Goal: Information Seeking & Learning: Compare options

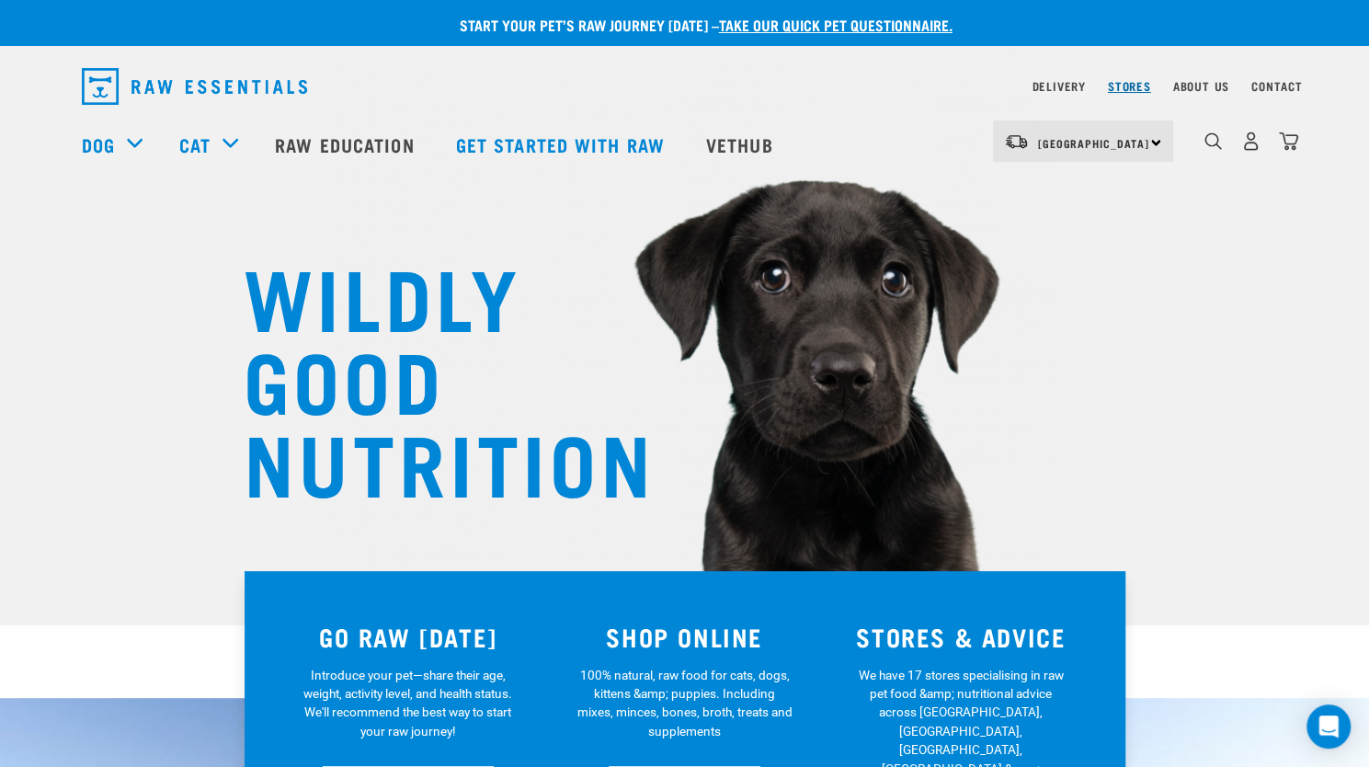
click at [1124, 86] on link "Stores" at bounding box center [1129, 86] width 43 height 6
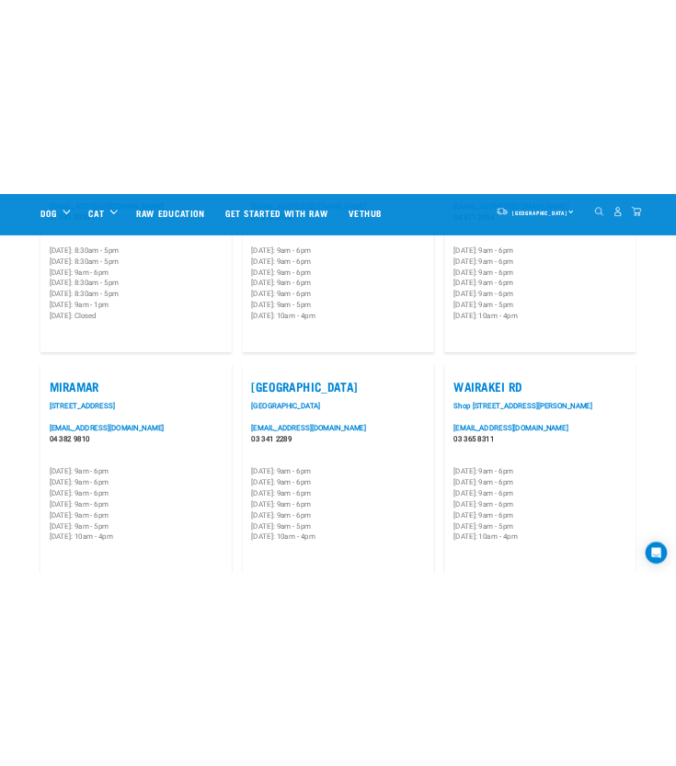
scroll to position [2574, 0]
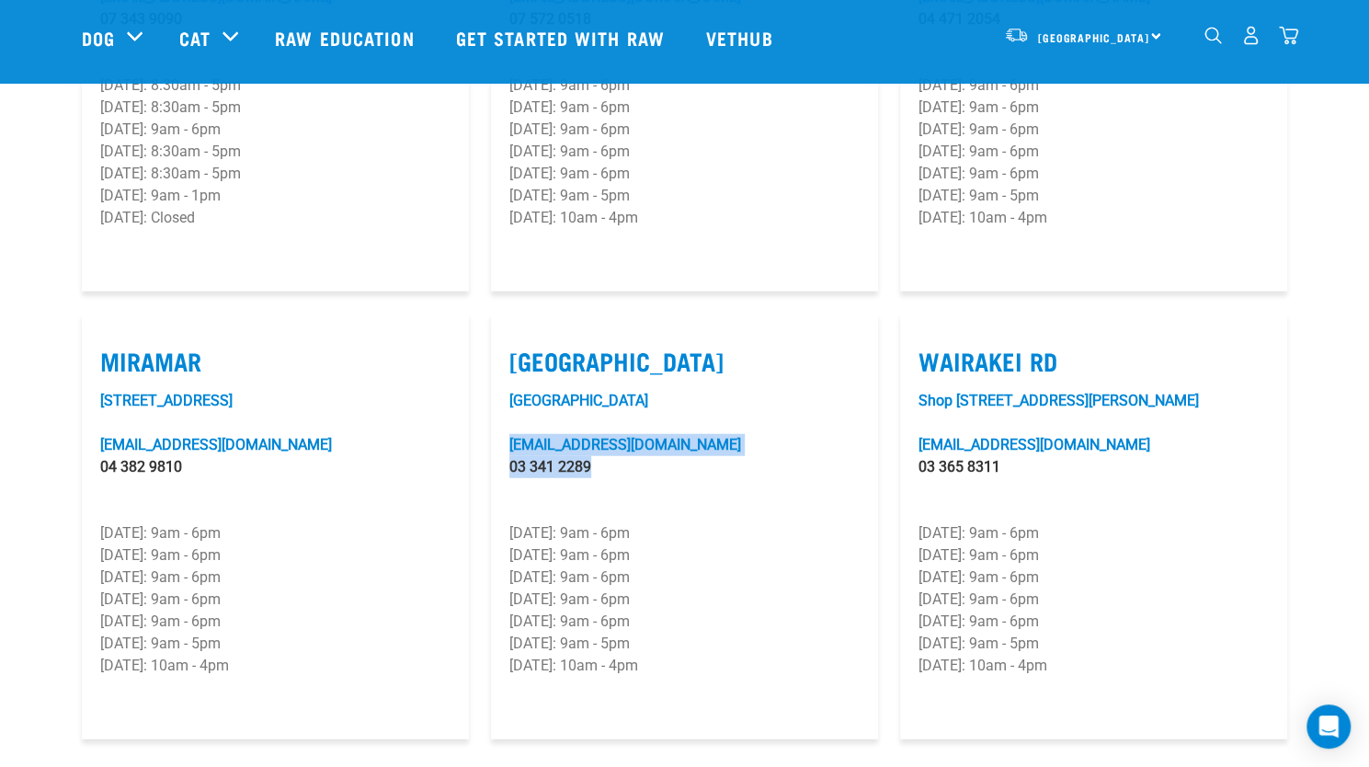
drag, startPoint x: 625, startPoint y: 417, endPoint x: 503, endPoint y: 400, distance: 123.5
click at [503, 400] on article "Tower Junction Unit 23, Tower Junction towerjunction@rawessentials.co.nz 03 341…" at bounding box center [684, 526] width 387 height 426
copy div "towerjunction@rawessentials.co.nz 03 341 2289"
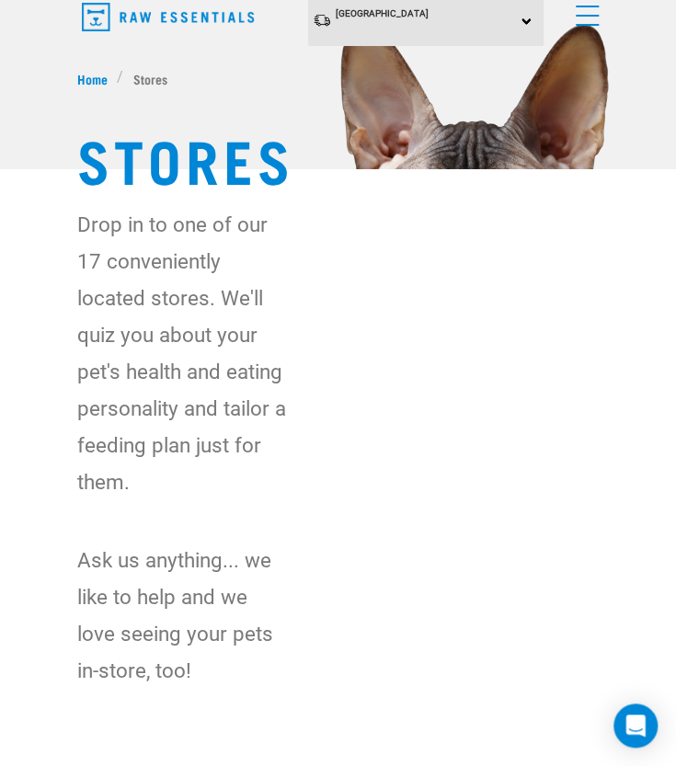
scroll to position [0, 0]
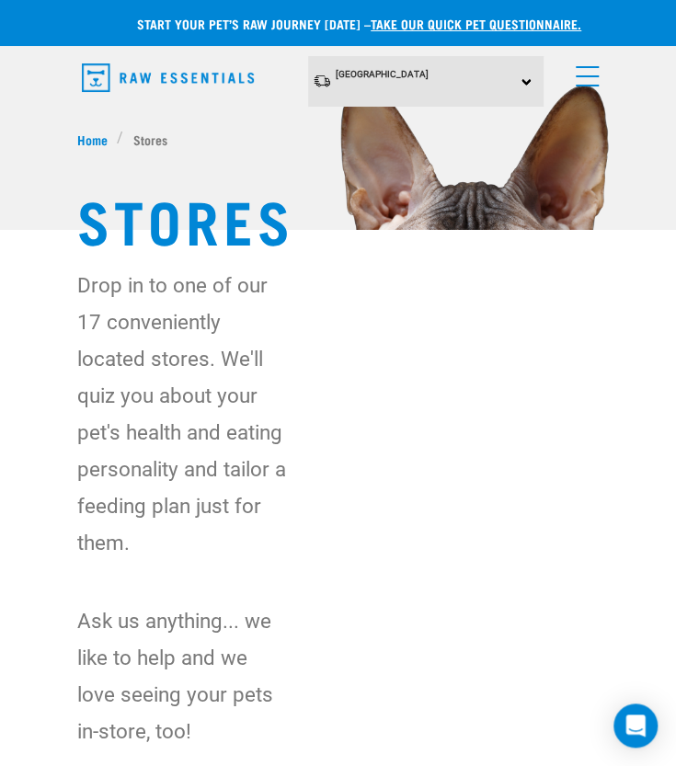
click at [583, 85] on span "menu" at bounding box center [586, 86] width 23 height 2
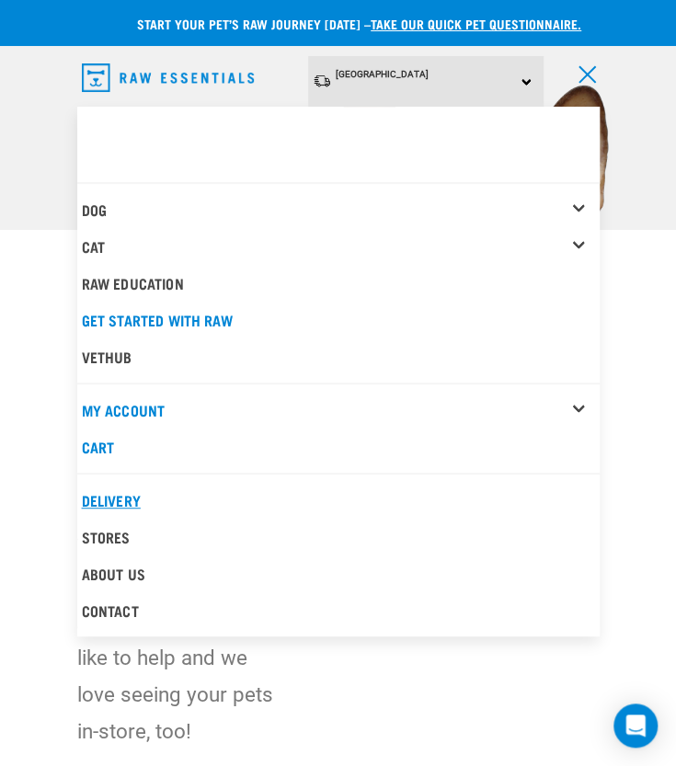
click at [115, 499] on link "Delivery" at bounding box center [338, 500] width 522 height 37
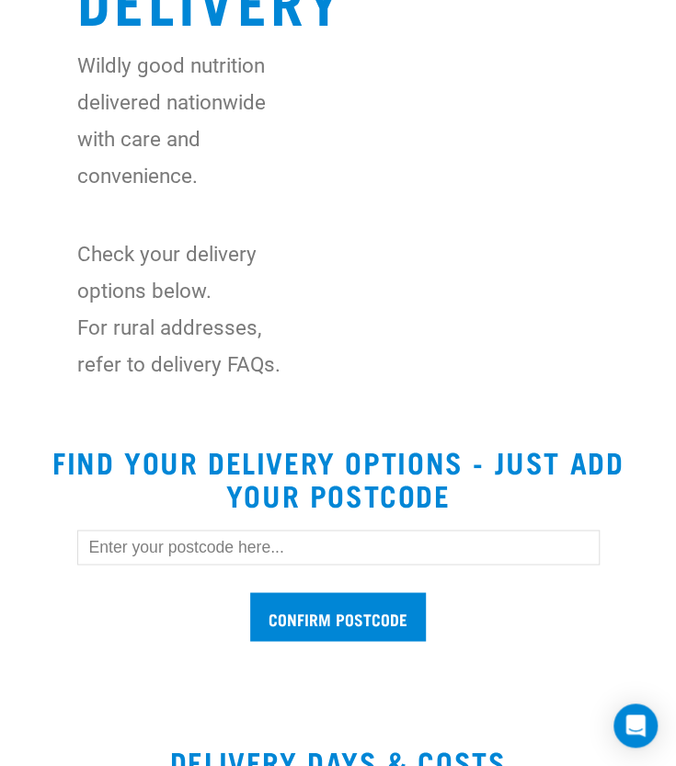
scroll to position [460, 0]
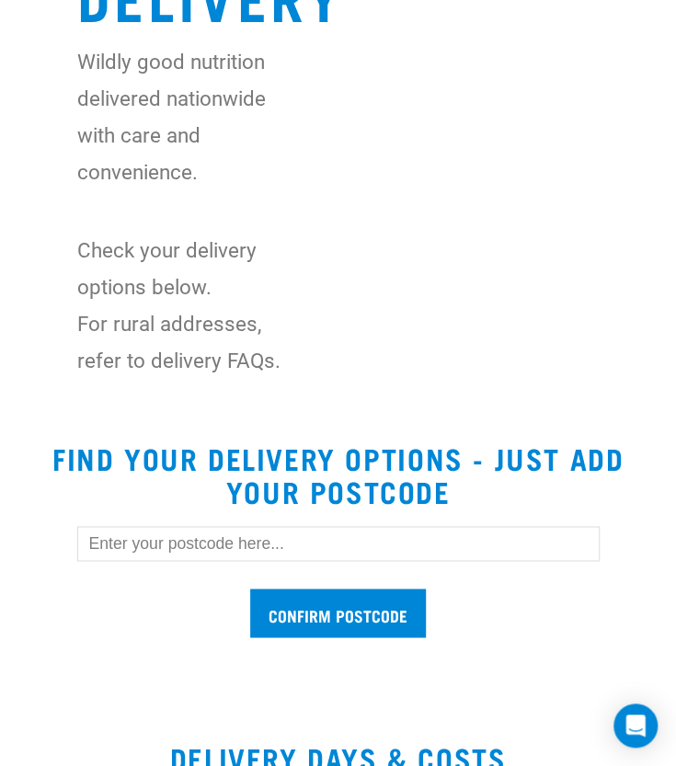
click at [310, 552] on input "text" at bounding box center [338, 543] width 522 height 35
type input "1050"
click at [250, 588] on input "Confirm postcode" at bounding box center [338, 612] width 176 height 49
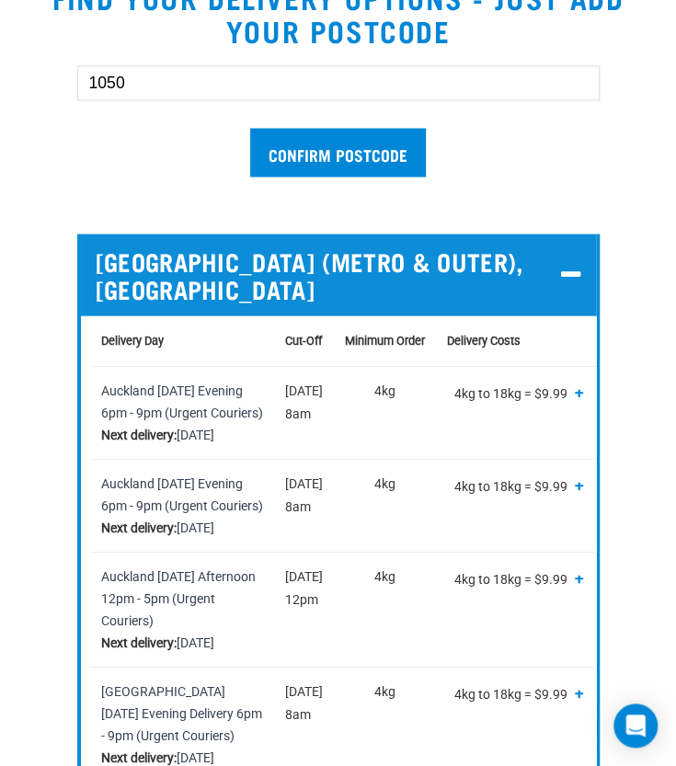
scroll to position [919, 0]
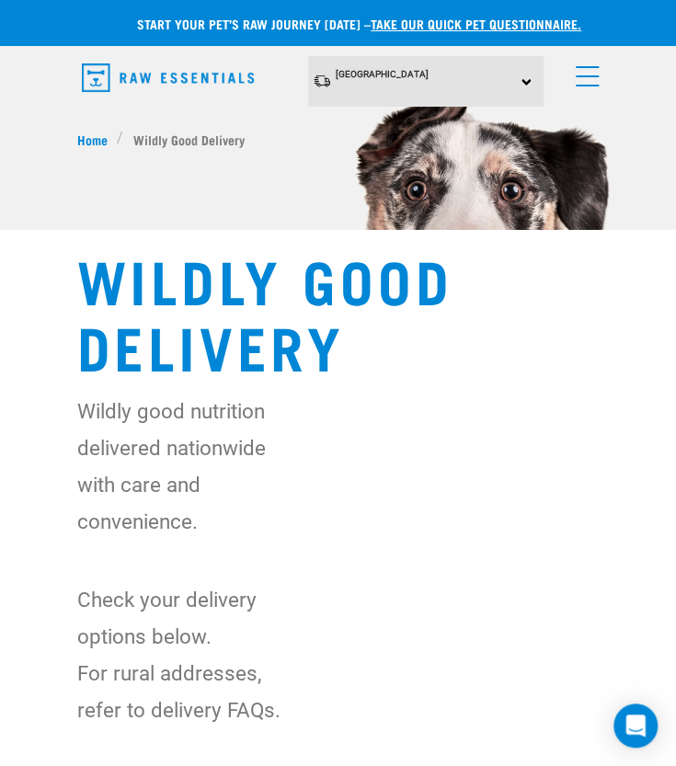
click at [592, 80] on link "menu" at bounding box center [582, 71] width 33 height 33
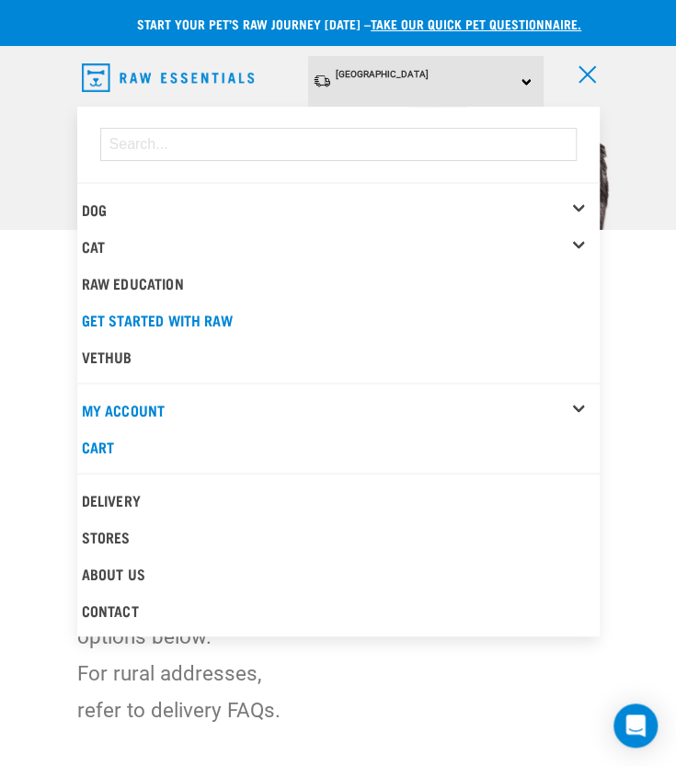
click at [579, 234] on div "Cat" at bounding box center [341, 246] width 518 height 37
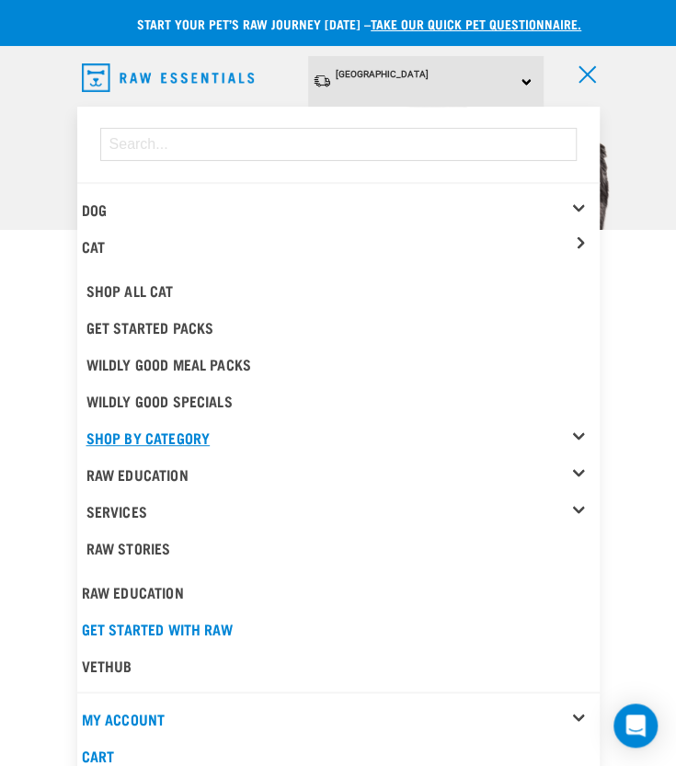
click at [588, 427] on link "Shop By Category" at bounding box center [342, 437] width 513 height 37
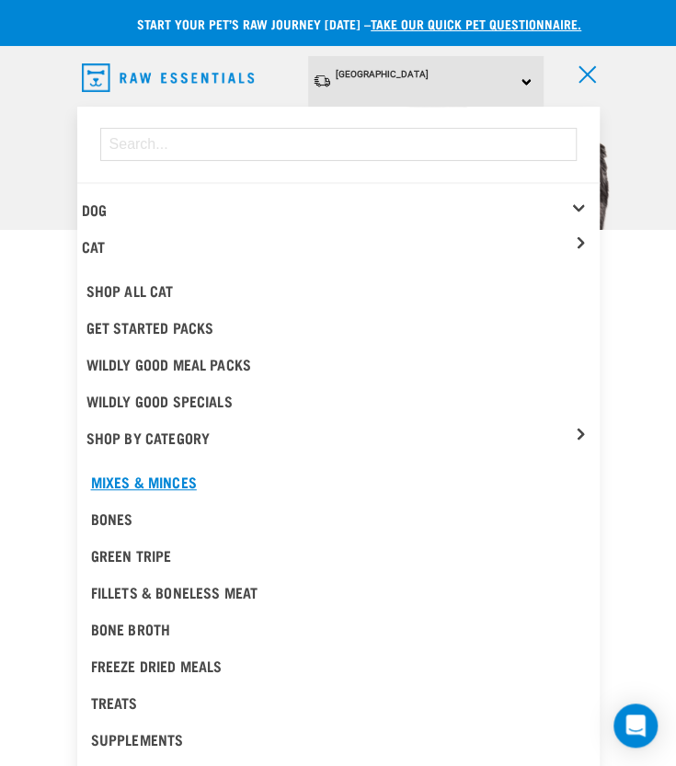
click at [173, 478] on div "Mixes & Minces" at bounding box center [338, 482] width 495 height 22
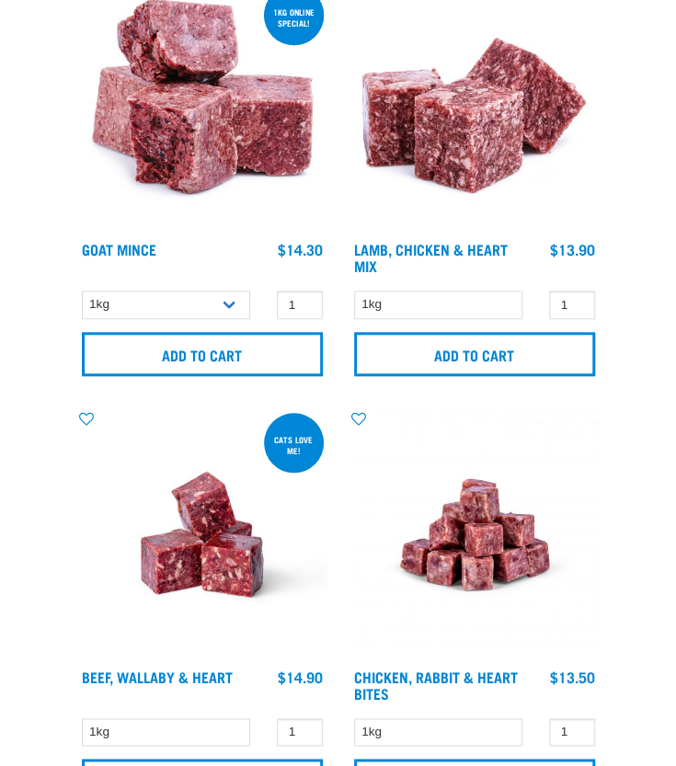
scroll to position [276, 0]
click at [403, 256] on link "Lamb, Chicken & Heart Mix" at bounding box center [431, 257] width 154 height 25
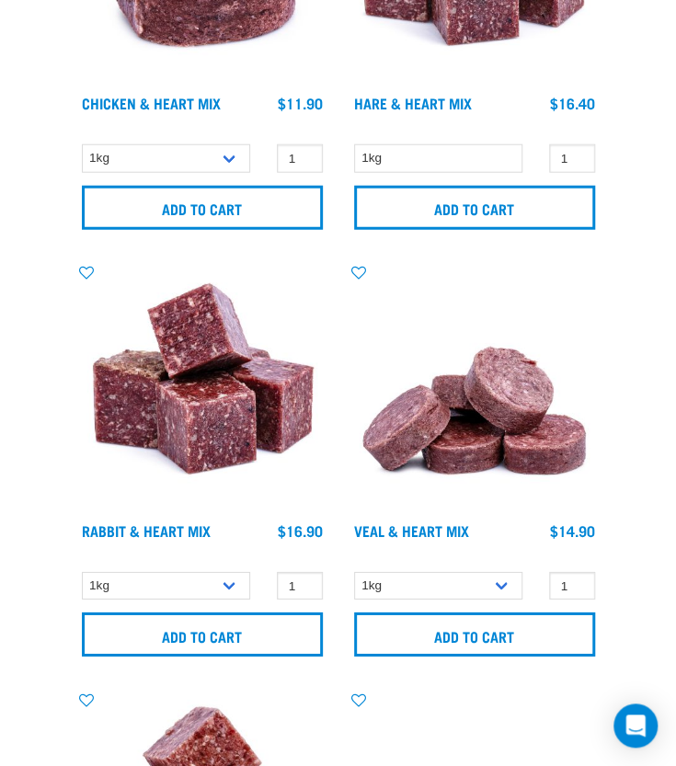
scroll to position [1370, 0]
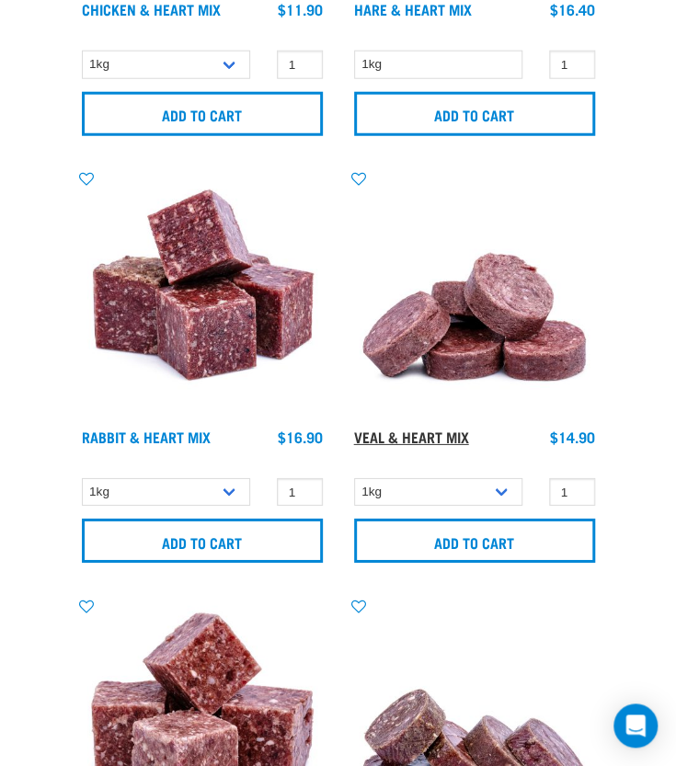
click at [392, 434] on link "Veal & Heart Mix" at bounding box center [411, 436] width 115 height 8
click at [151, 435] on link "Rabbit & Heart Mix" at bounding box center [146, 436] width 129 height 8
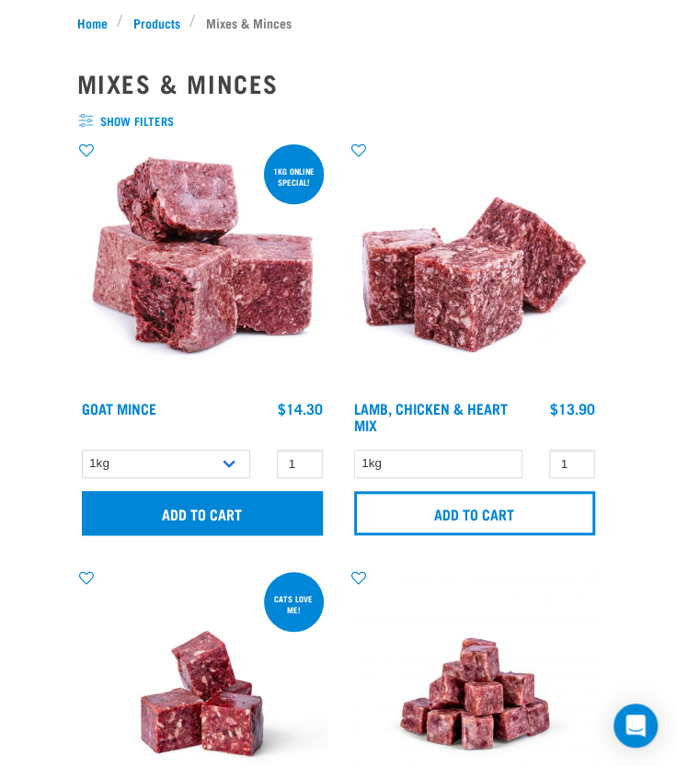
scroll to position [0, 0]
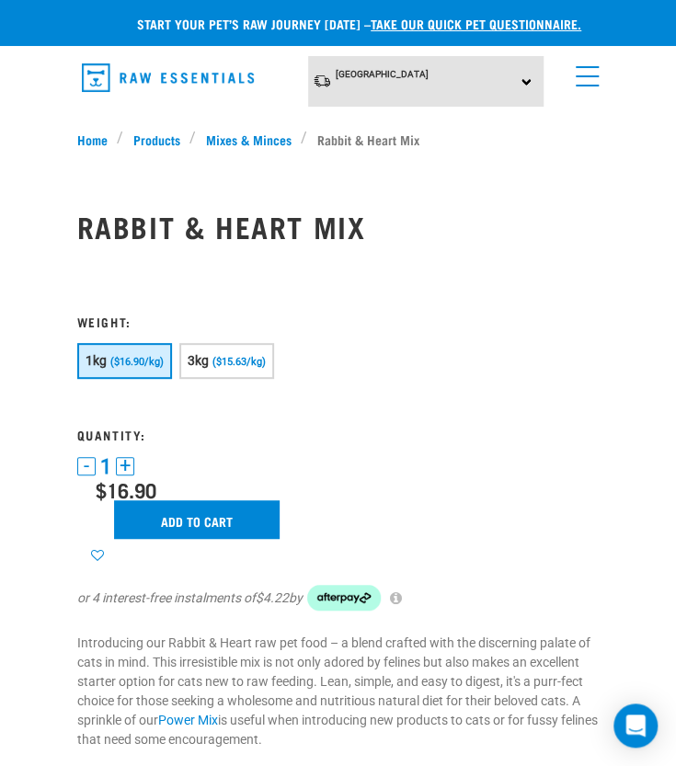
click at [588, 86] on link "menu" at bounding box center [582, 71] width 33 height 33
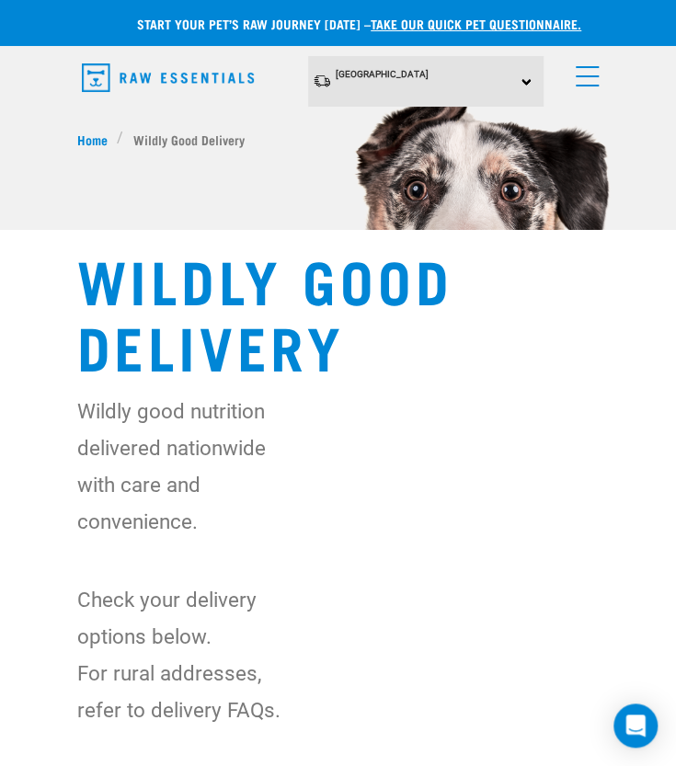
click at [579, 74] on link "menu" at bounding box center [582, 71] width 33 height 33
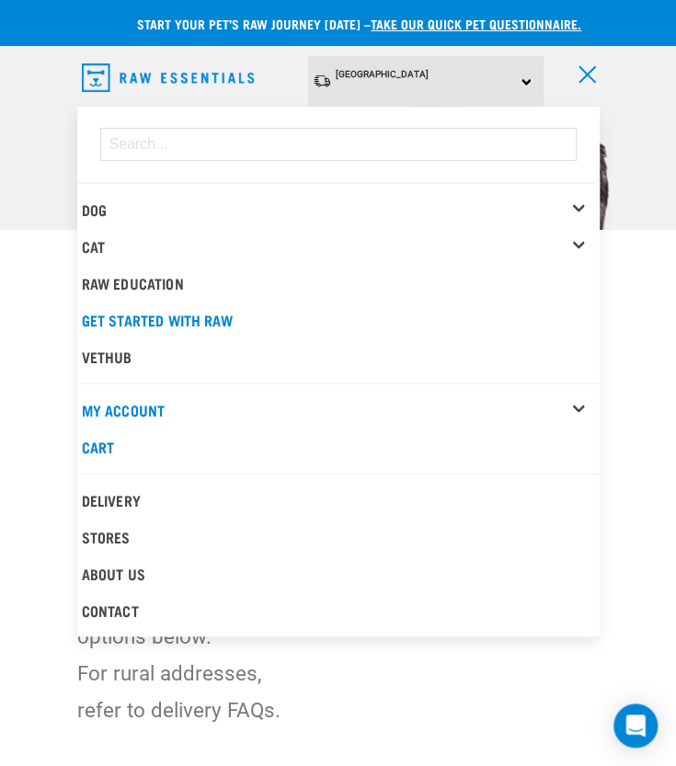
click at [575, 238] on div "Cat" at bounding box center [341, 246] width 518 height 37
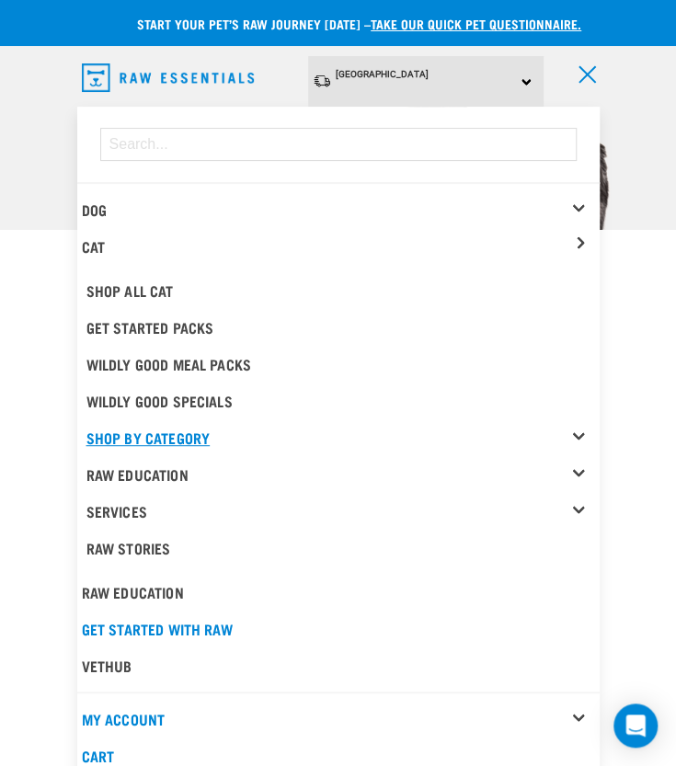
click at [576, 429] on link "Shop By Category" at bounding box center [342, 437] width 513 height 37
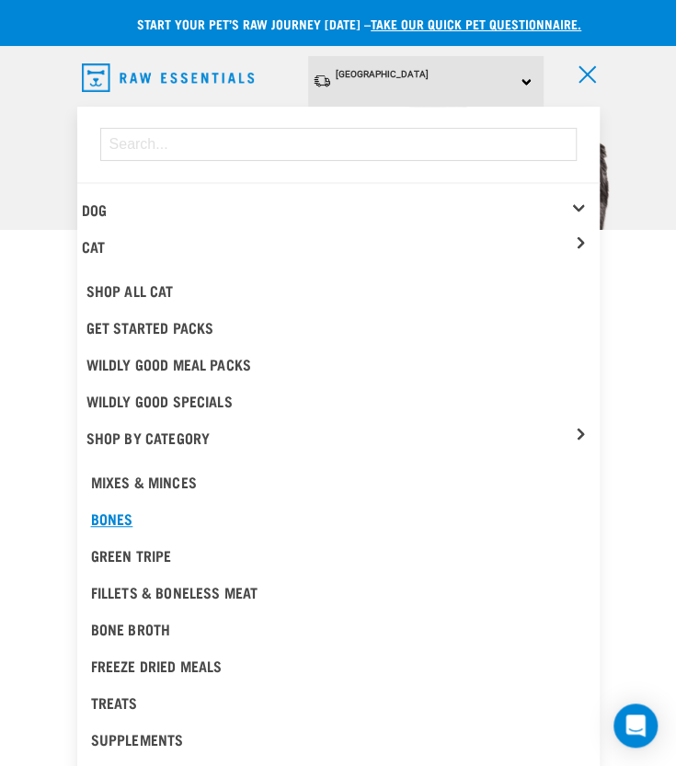
click at [110, 512] on div "Bones" at bounding box center [338, 518] width 495 height 22
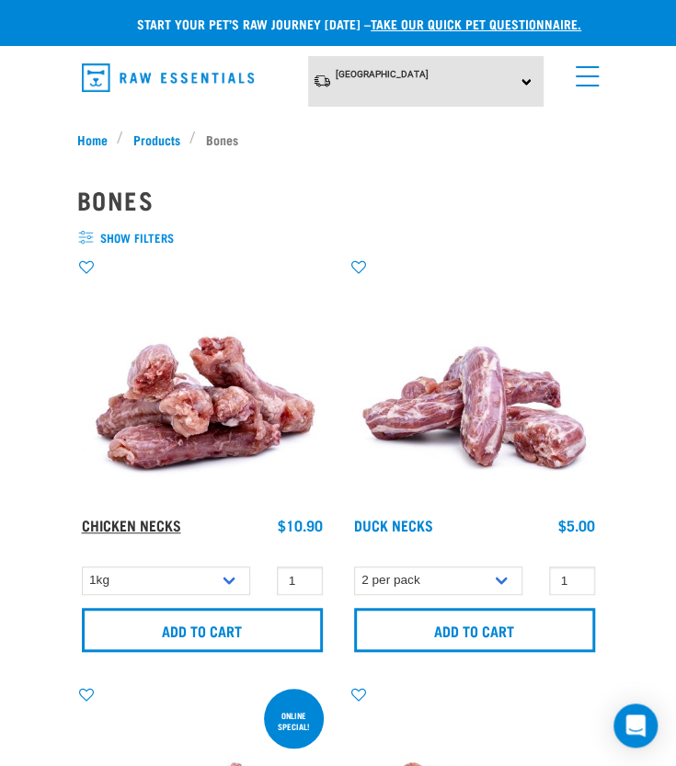
click at [159, 521] on link "Chicken Necks" at bounding box center [131, 524] width 99 height 8
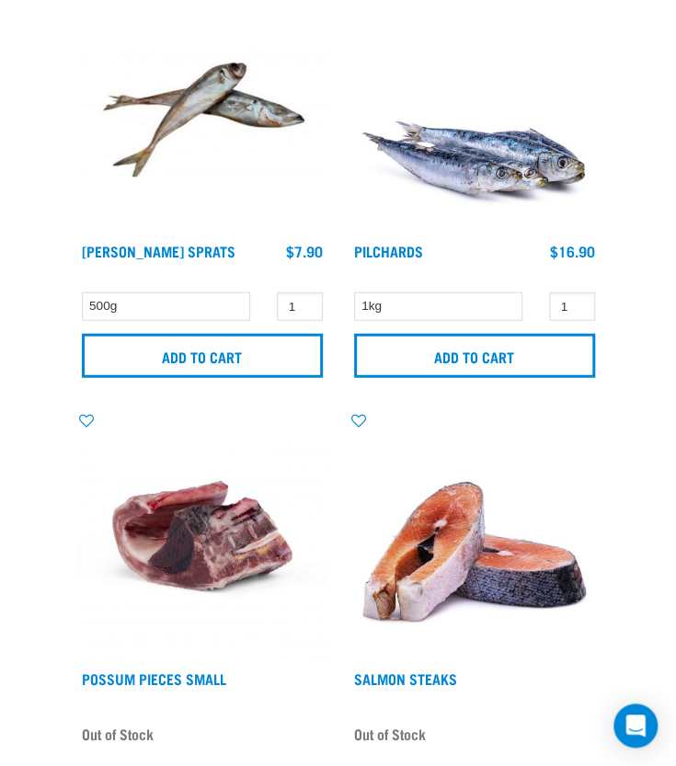
scroll to position [1195, 0]
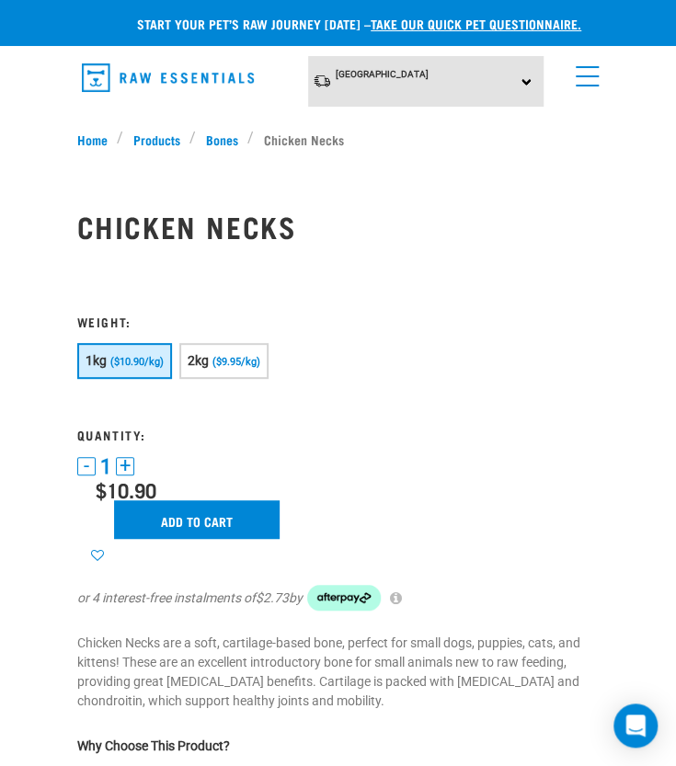
click at [573, 83] on link "menu" at bounding box center [582, 71] width 33 height 33
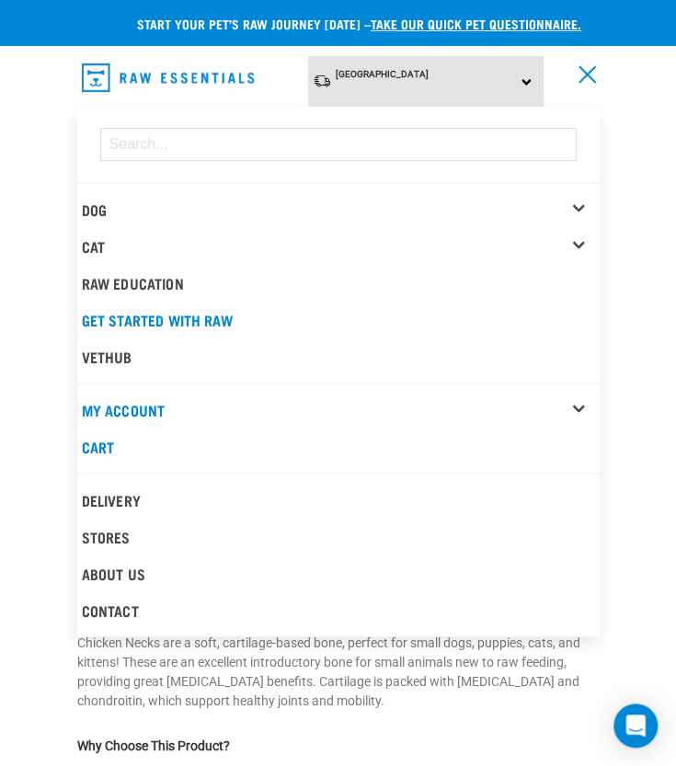
click at [575, 205] on div "Dog" at bounding box center [341, 209] width 518 height 37
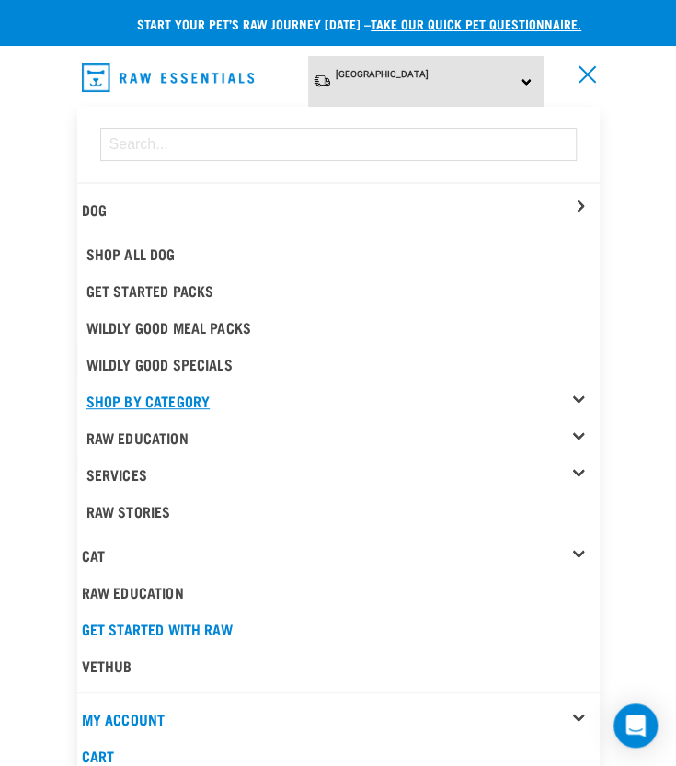
click at [581, 394] on link "Shop By Category" at bounding box center [342, 400] width 513 height 37
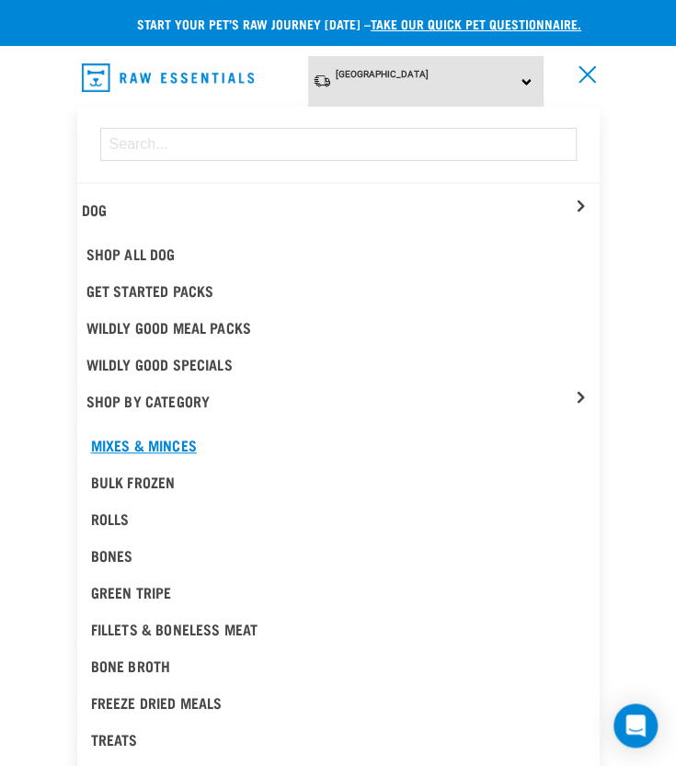
click at [136, 439] on div "Mixes & Minces" at bounding box center [338, 445] width 495 height 22
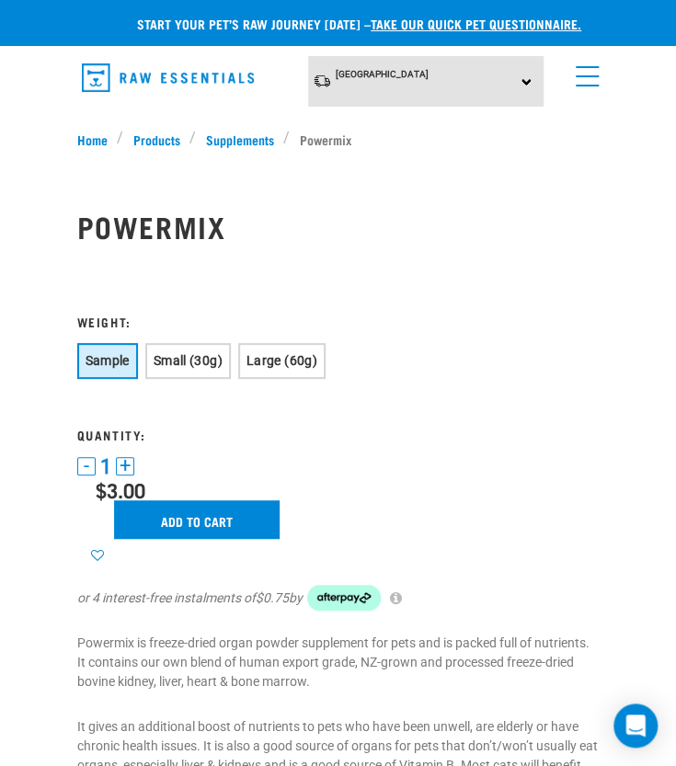
click at [590, 78] on link "menu" at bounding box center [582, 71] width 33 height 33
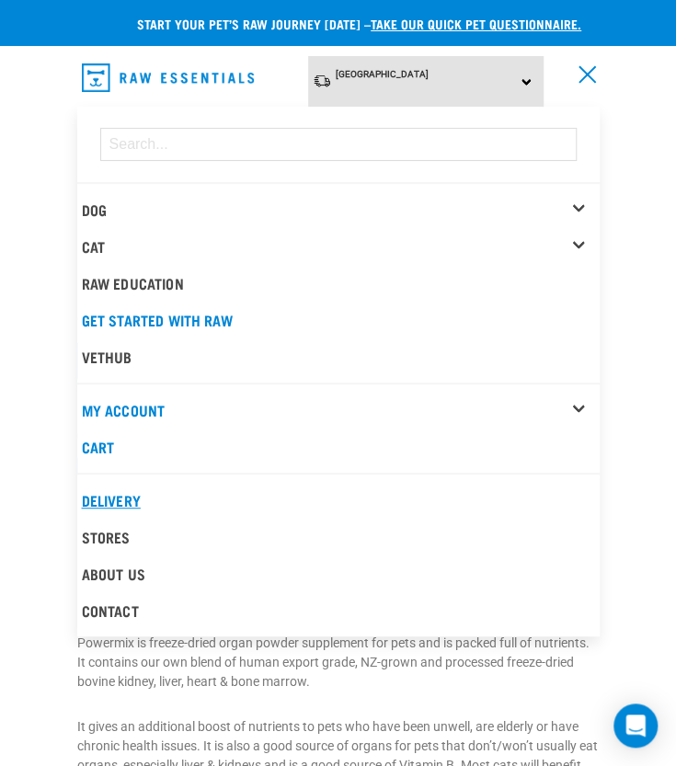
click at [119, 493] on link "Delivery" at bounding box center [338, 500] width 522 height 37
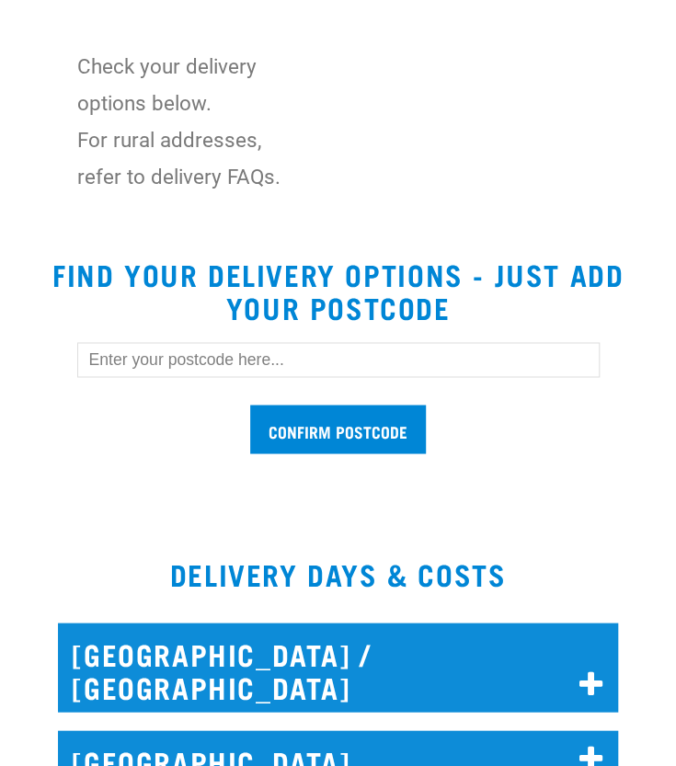
click at [215, 366] on input "text" at bounding box center [338, 359] width 522 height 35
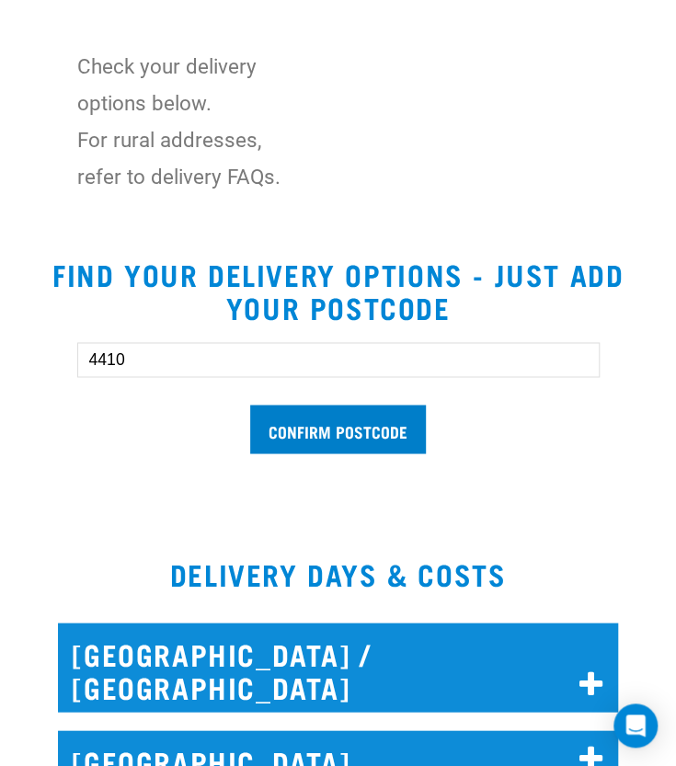
type input "4410"
click at [305, 424] on input "Confirm postcode" at bounding box center [338, 428] width 176 height 49
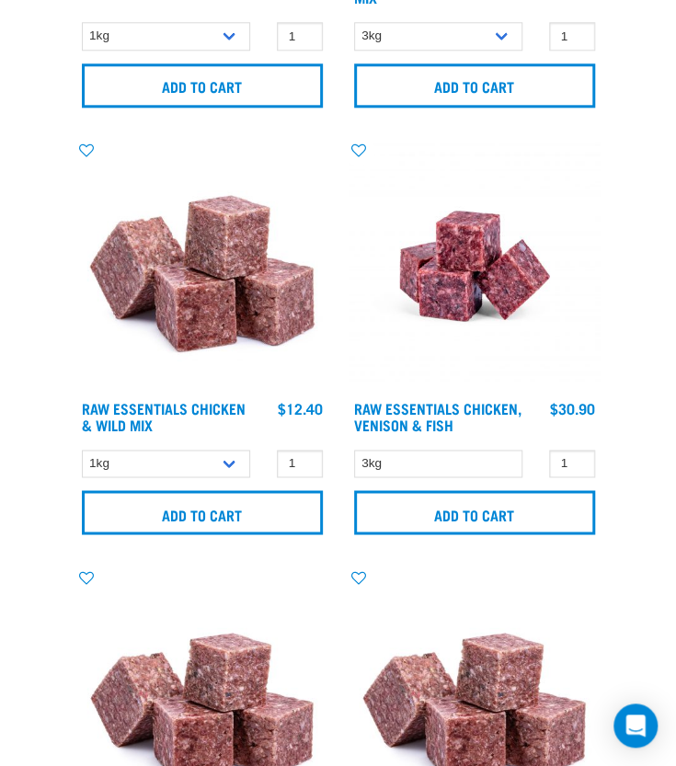
scroll to position [827, 0]
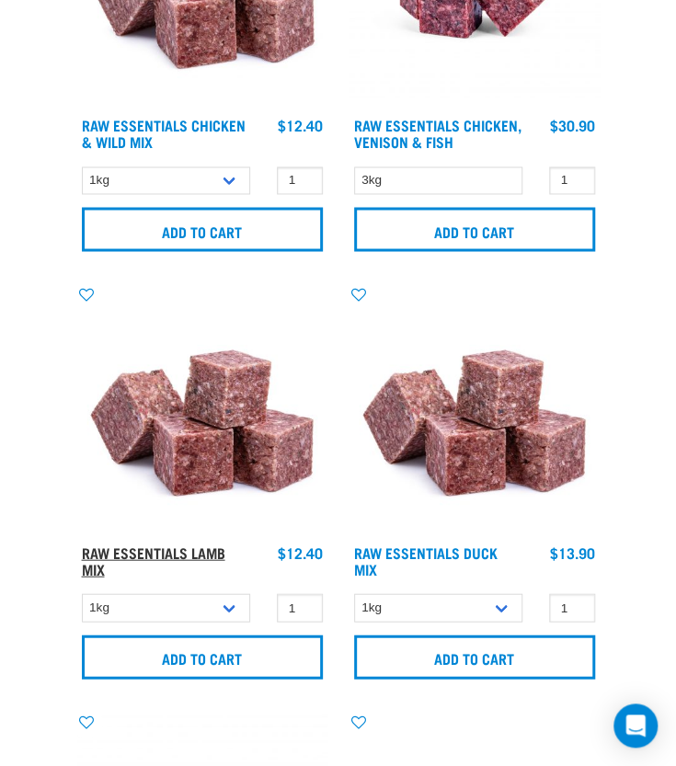
click at [193, 549] on link "Raw Essentials Lamb Mix" at bounding box center [153, 559] width 143 height 25
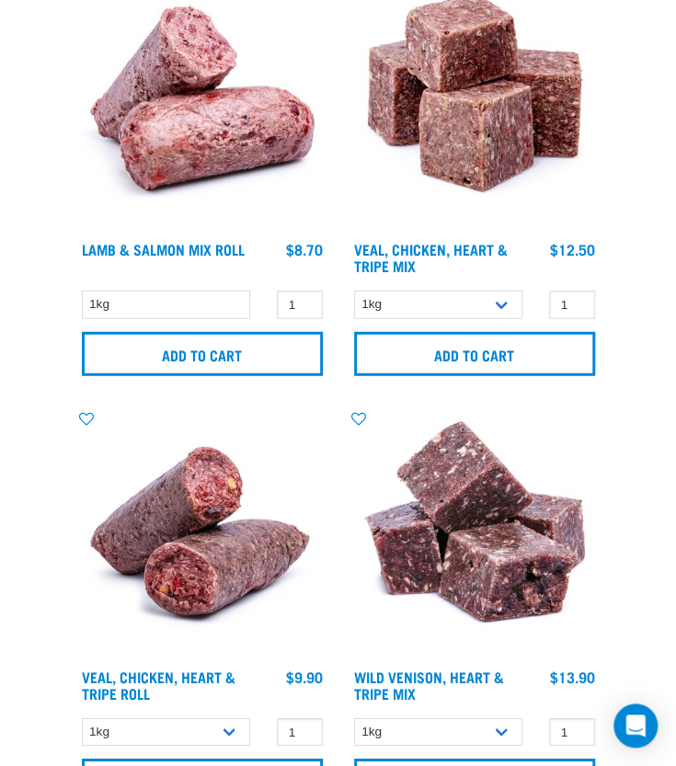
scroll to position [3309, 0]
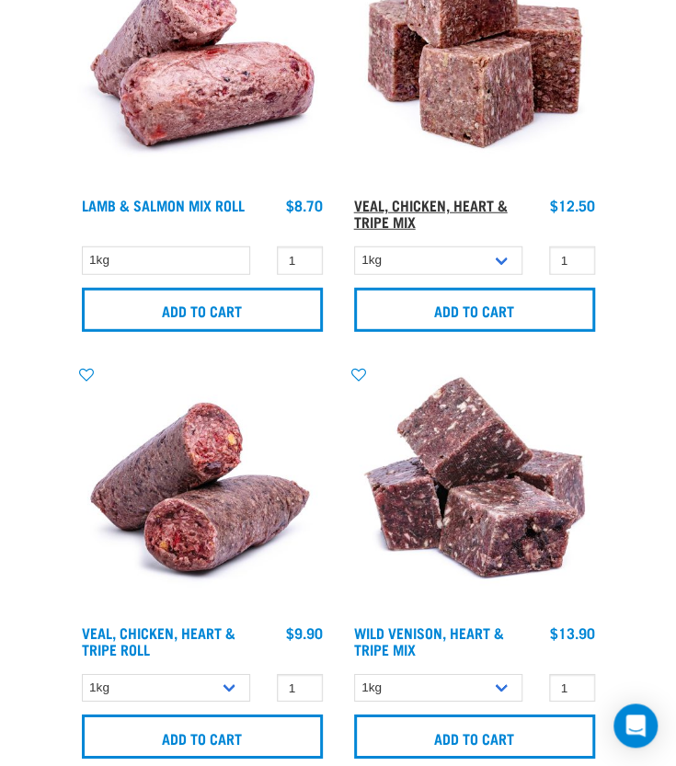
click at [388, 216] on link "Veal, Chicken, Heart & Tripe Mix" at bounding box center [431, 212] width 154 height 25
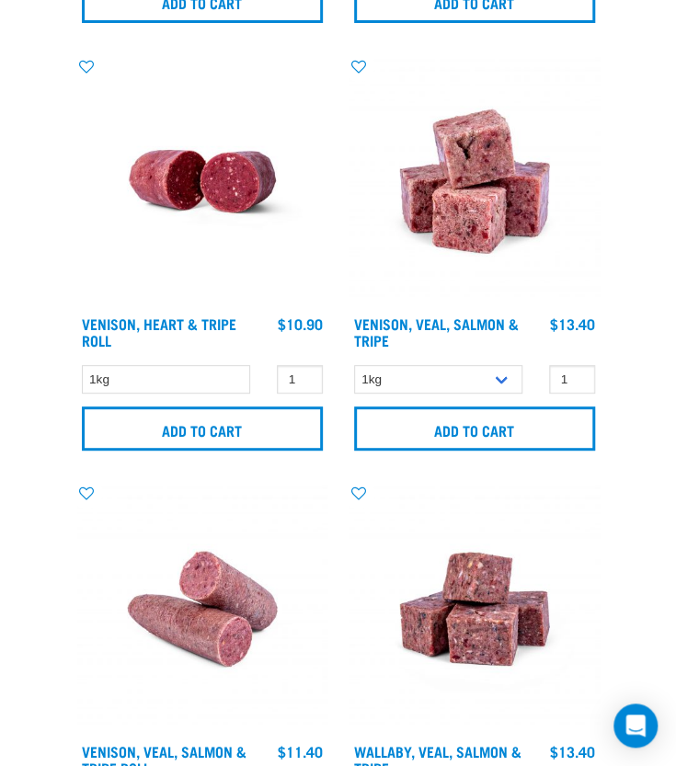
scroll to position [4321, 0]
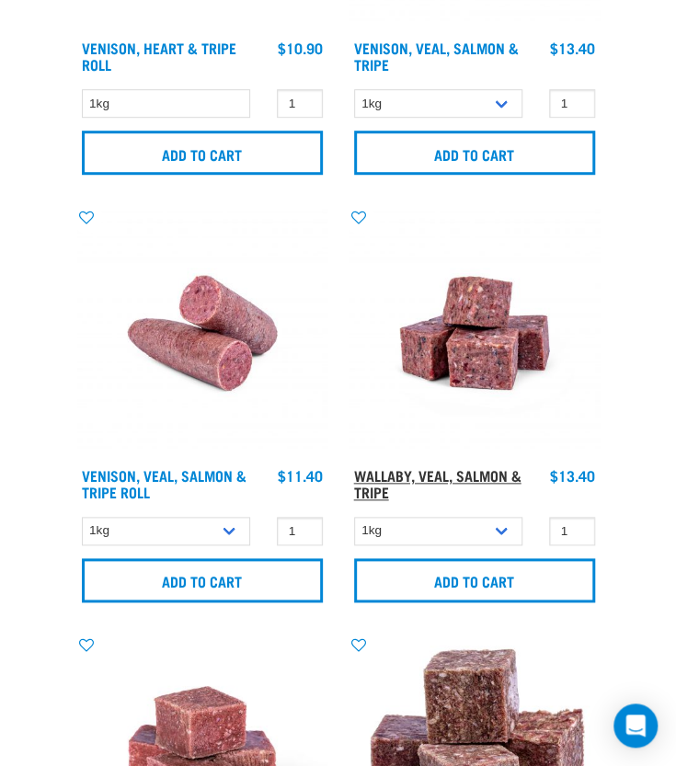
click at [408, 471] on link "Wallaby, Veal, Salmon & Tripe" at bounding box center [437, 483] width 167 height 25
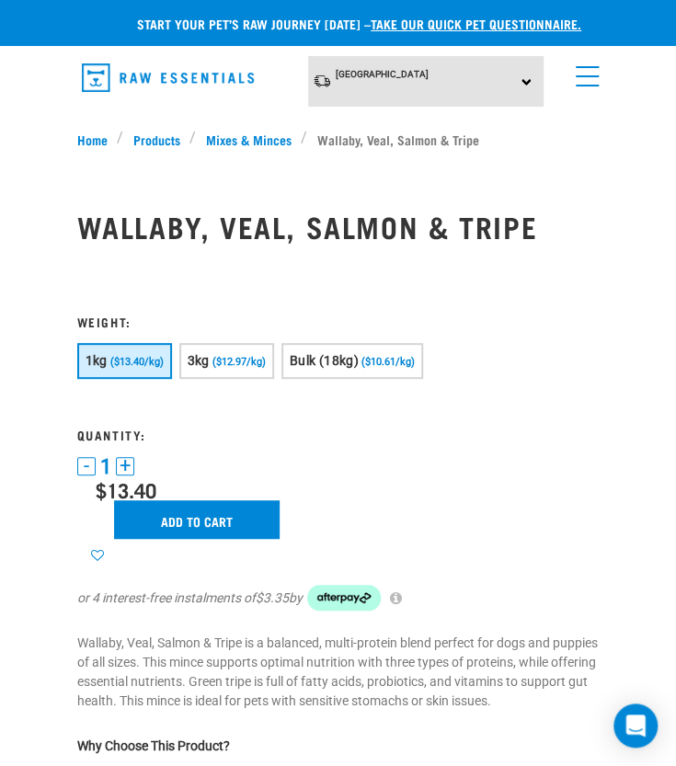
click at [590, 75] on span "menu" at bounding box center [586, 76] width 23 height 2
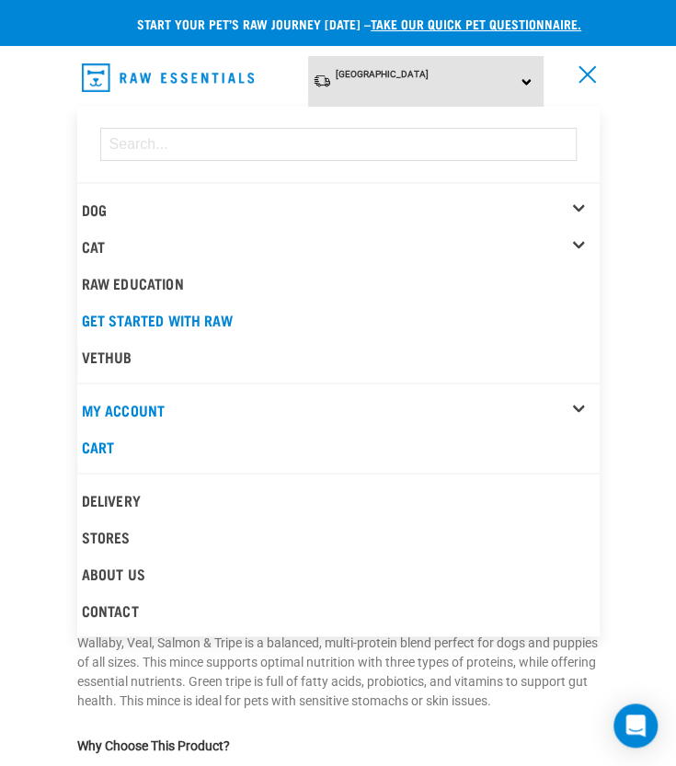
click at [575, 204] on div "Dog" at bounding box center [341, 209] width 518 height 37
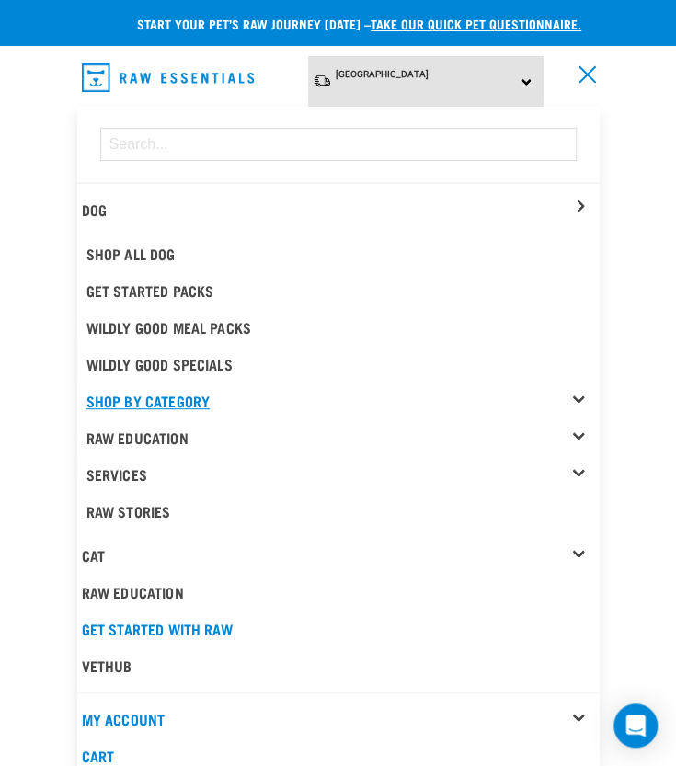
click at [574, 400] on link "Shop By Category" at bounding box center [342, 400] width 513 height 37
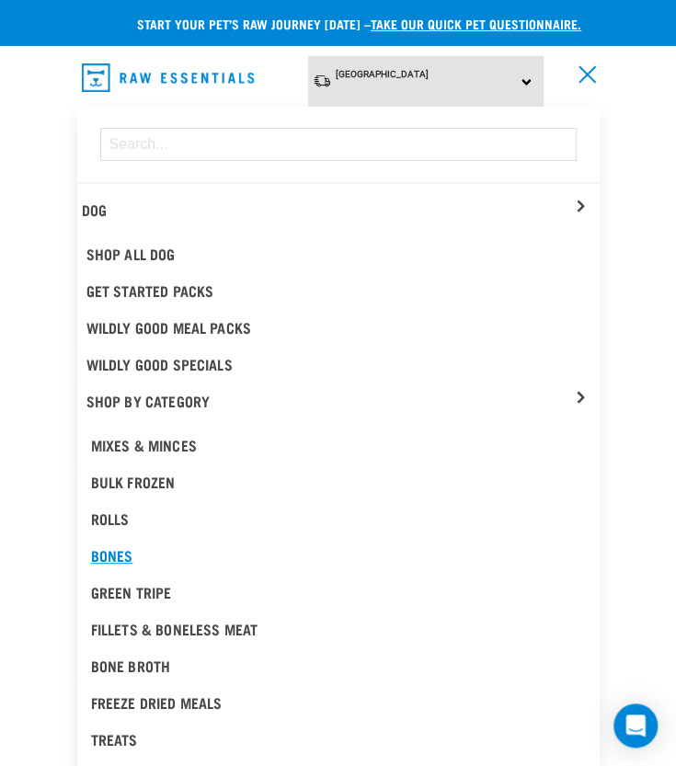
click at [116, 545] on div "Bones" at bounding box center [338, 555] width 495 height 22
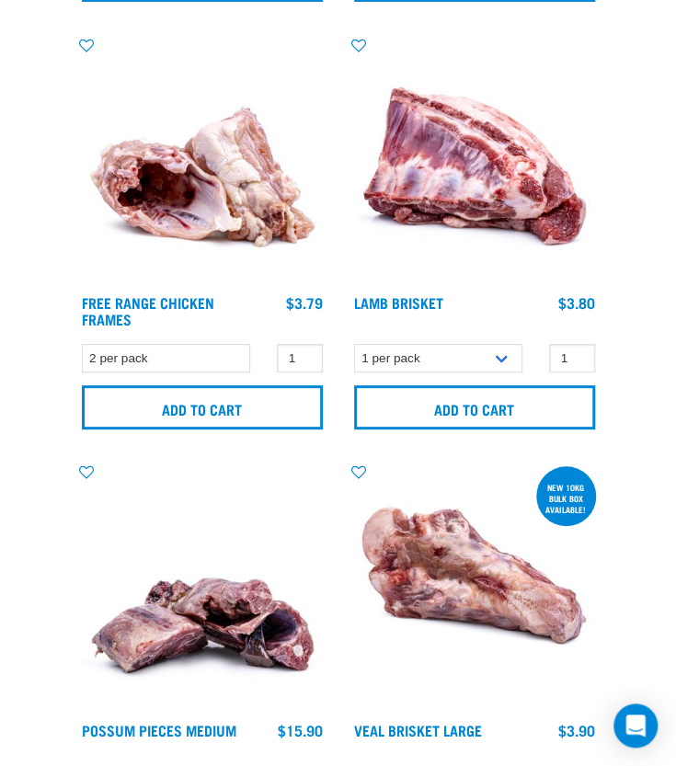
scroll to position [2298, 0]
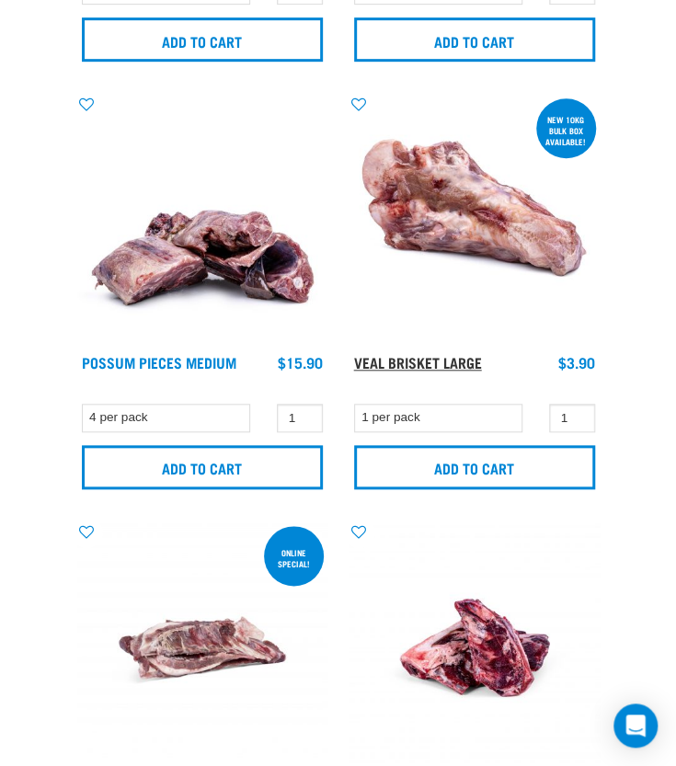
click at [379, 358] on link "Veal Brisket Large" at bounding box center [418, 362] width 128 height 8
